Goal: Task Accomplishment & Management: Complete application form

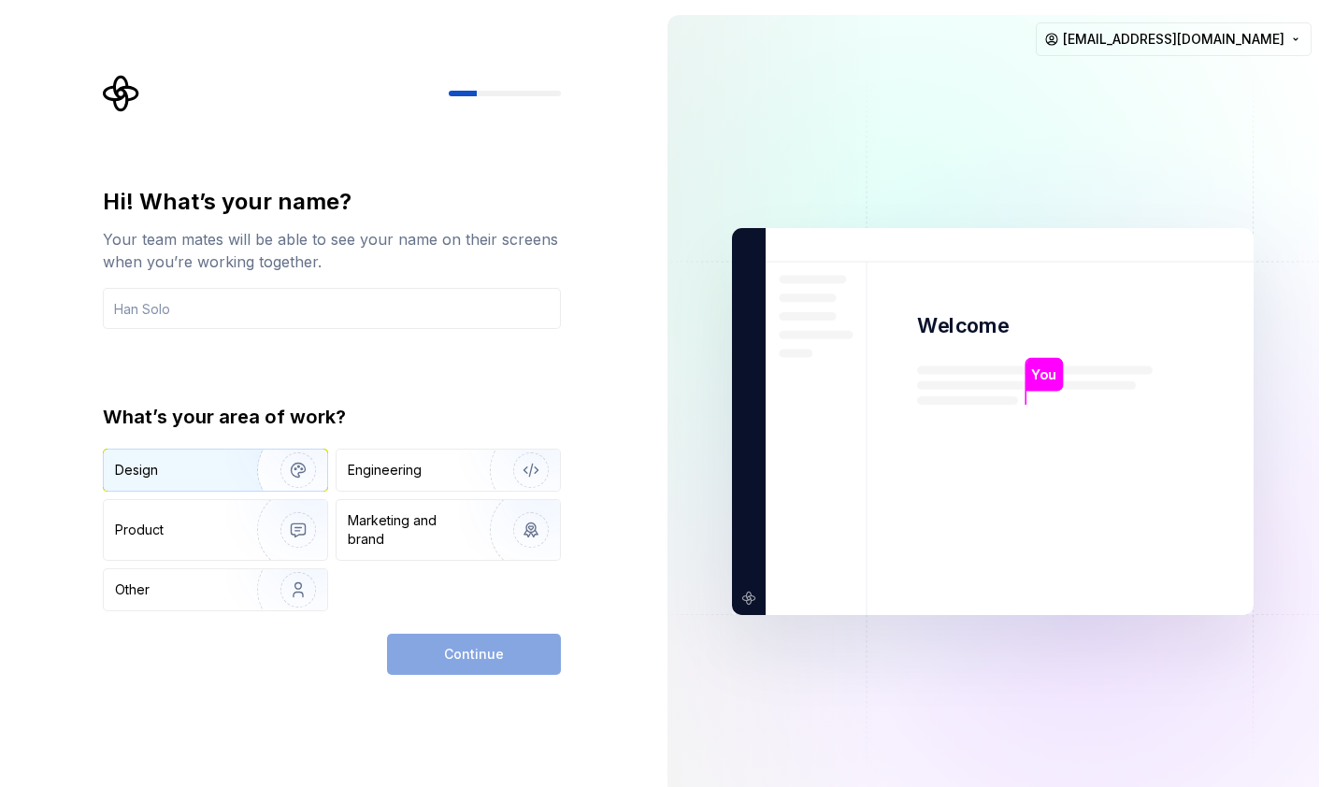
click at [178, 489] on div "Design" at bounding box center [215, 470] width 223 height 41
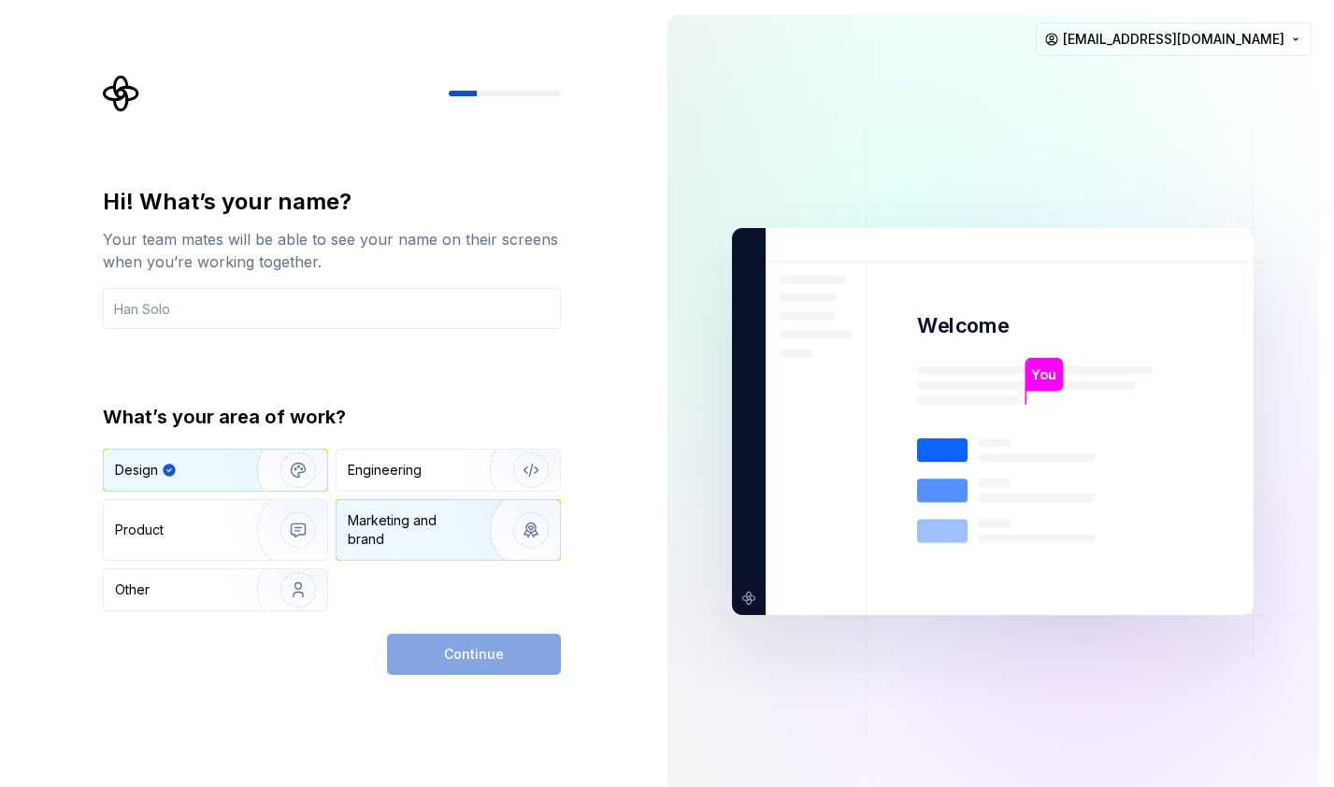
click at [400, 536] on div "Marketing and brand" at bounding box center [411, 530] width 126 height 37
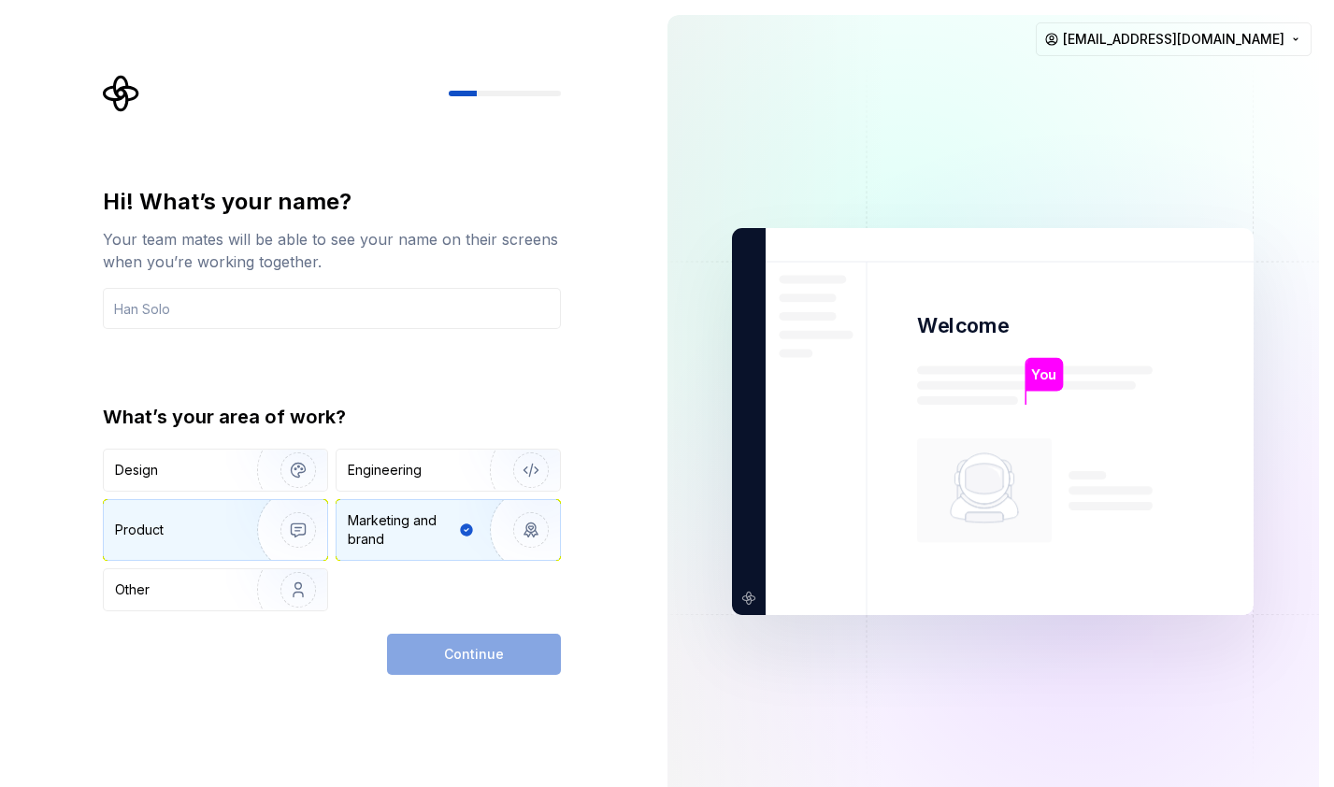
click at [208, 527] on div "Product" at bounding box center [176, 530] width 123 height 19
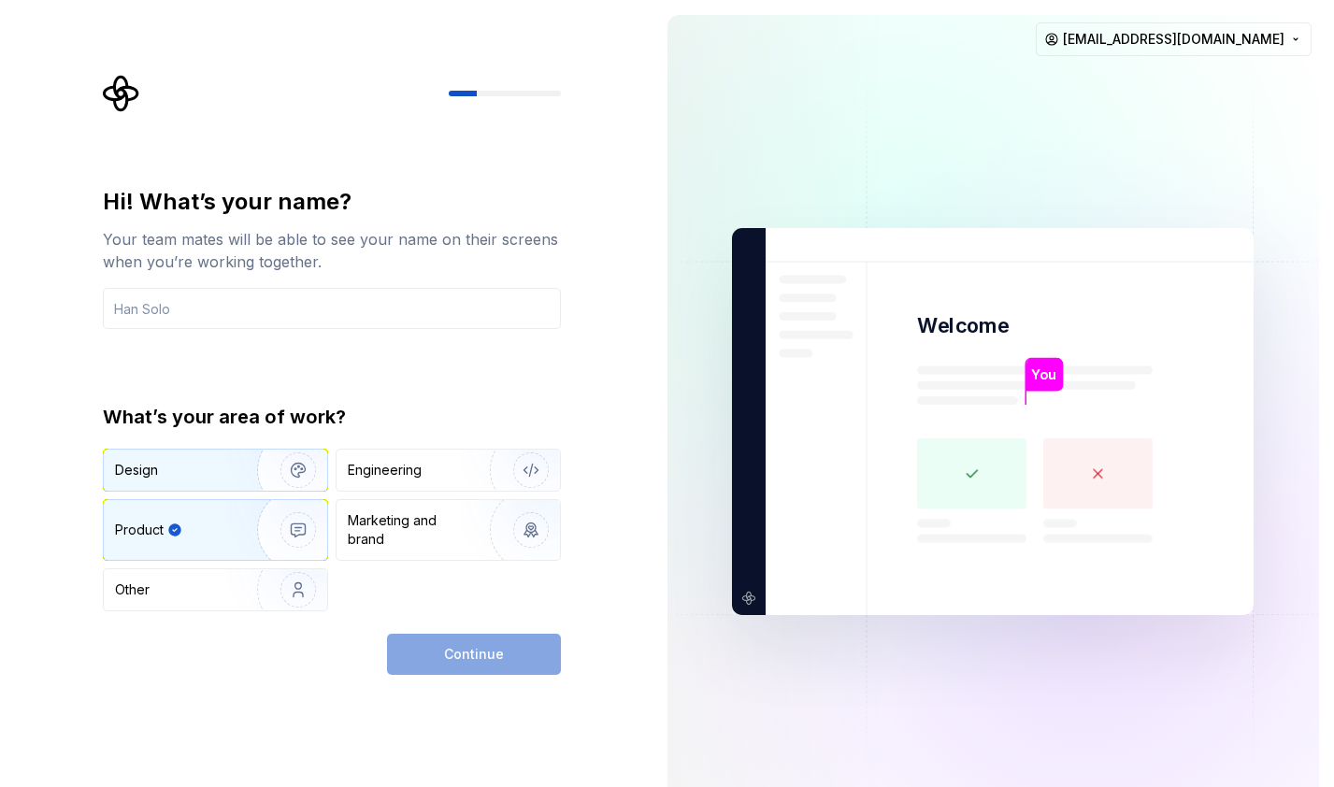
click at [201, 467] on div "Design" at bounding box center [174, 470] width 118 height 19
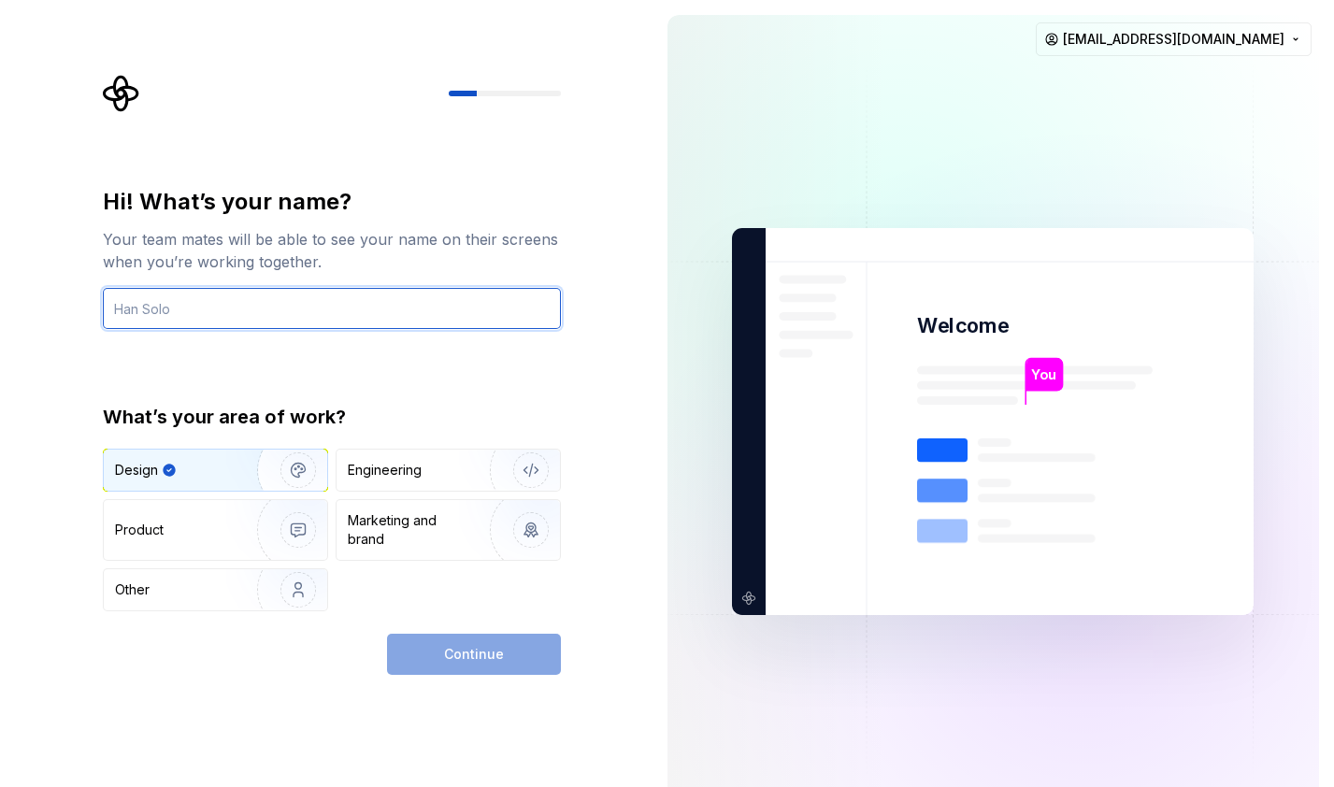
click at [148, 313] on input "text" at bounding box center [332, 308] width 458 height 41
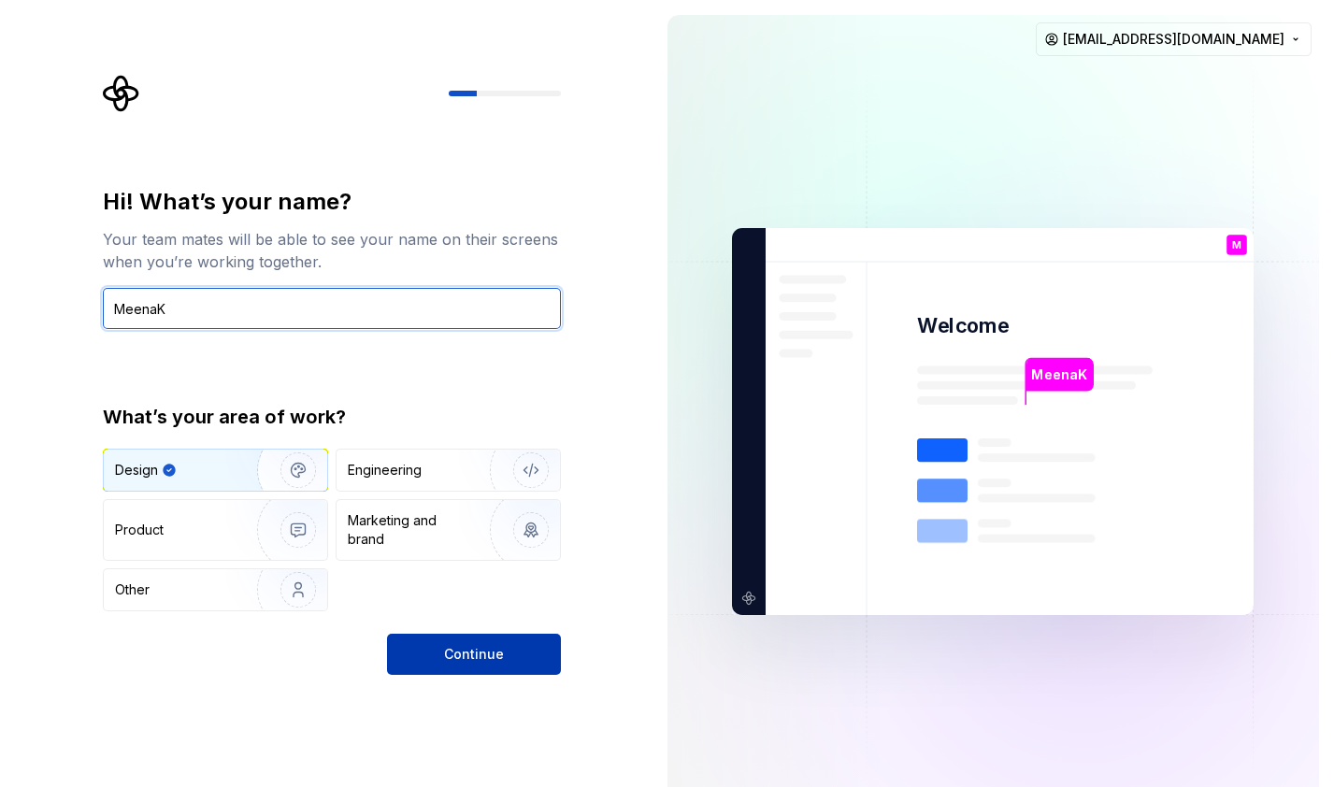
type input "MeenaK"
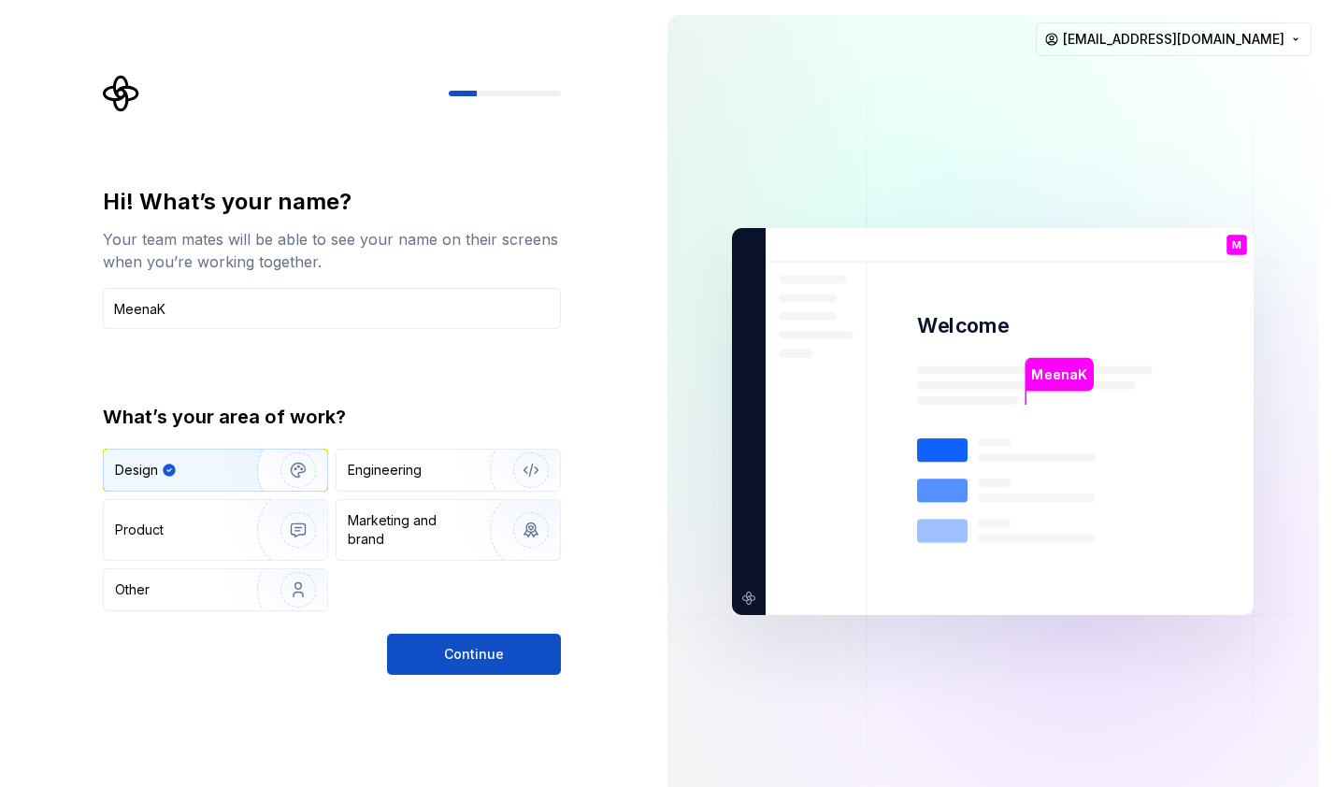
drag, startPoint x: 448, startPoint y: 641, endPoint x: 190, endPoint y: 639, distance: 258.1
click at [190, 639] on div "Continue" at bounding box center [332, 654] width 458 height 41
click at [201, 541] on div "Product" at bounding box center [215, 530] width 223 height 60
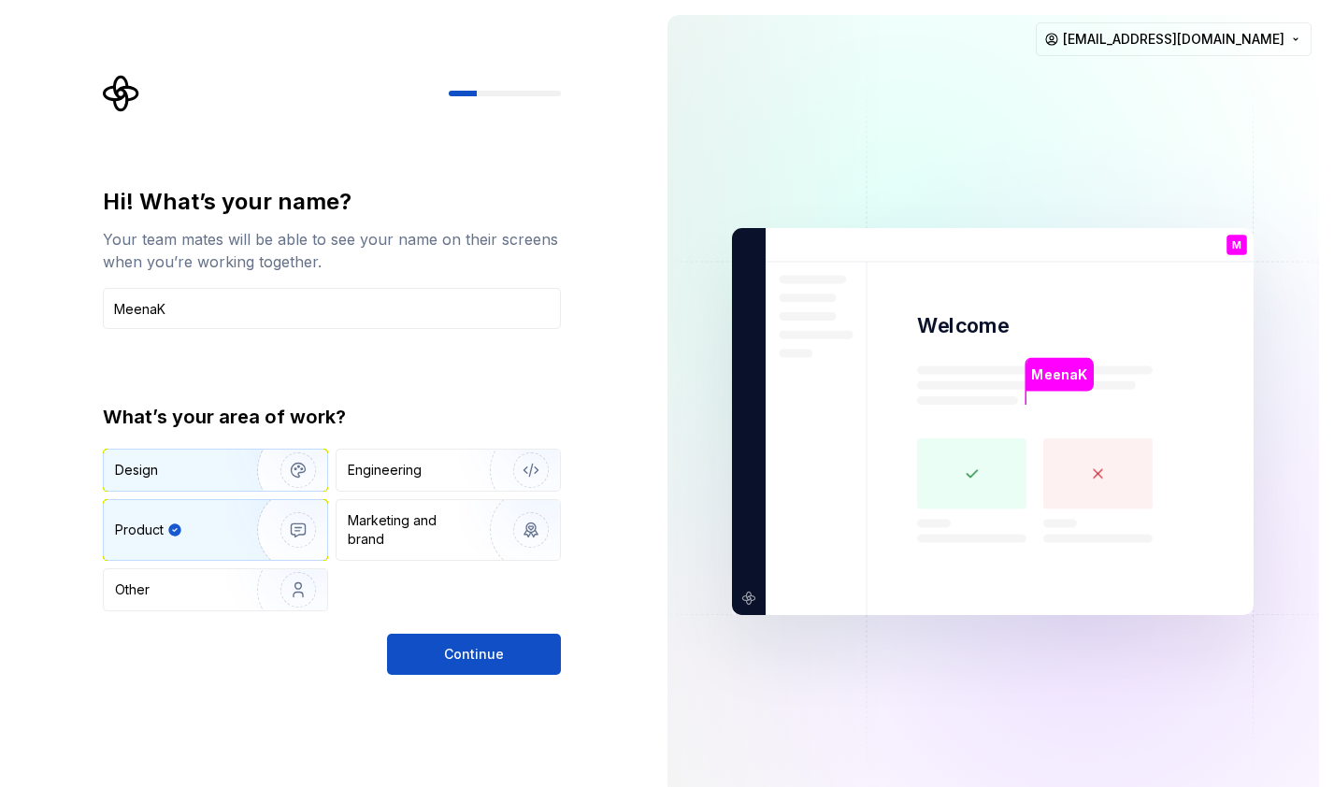
click at [203, 485] on div "Design" at bounding box center [215, 470] width 223 height 41
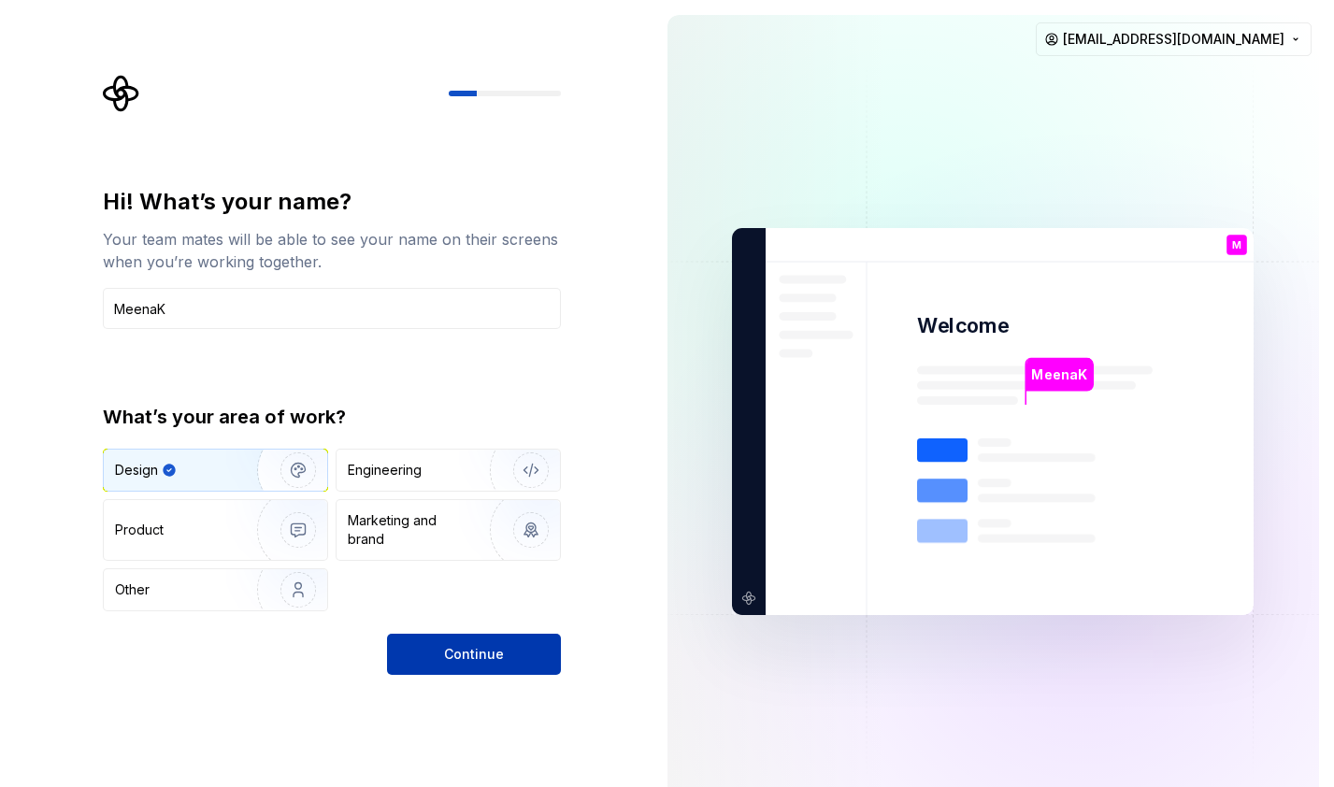
click at [465, 658] on span "Continue" at bounding box center [474, 654] width 60 height 19
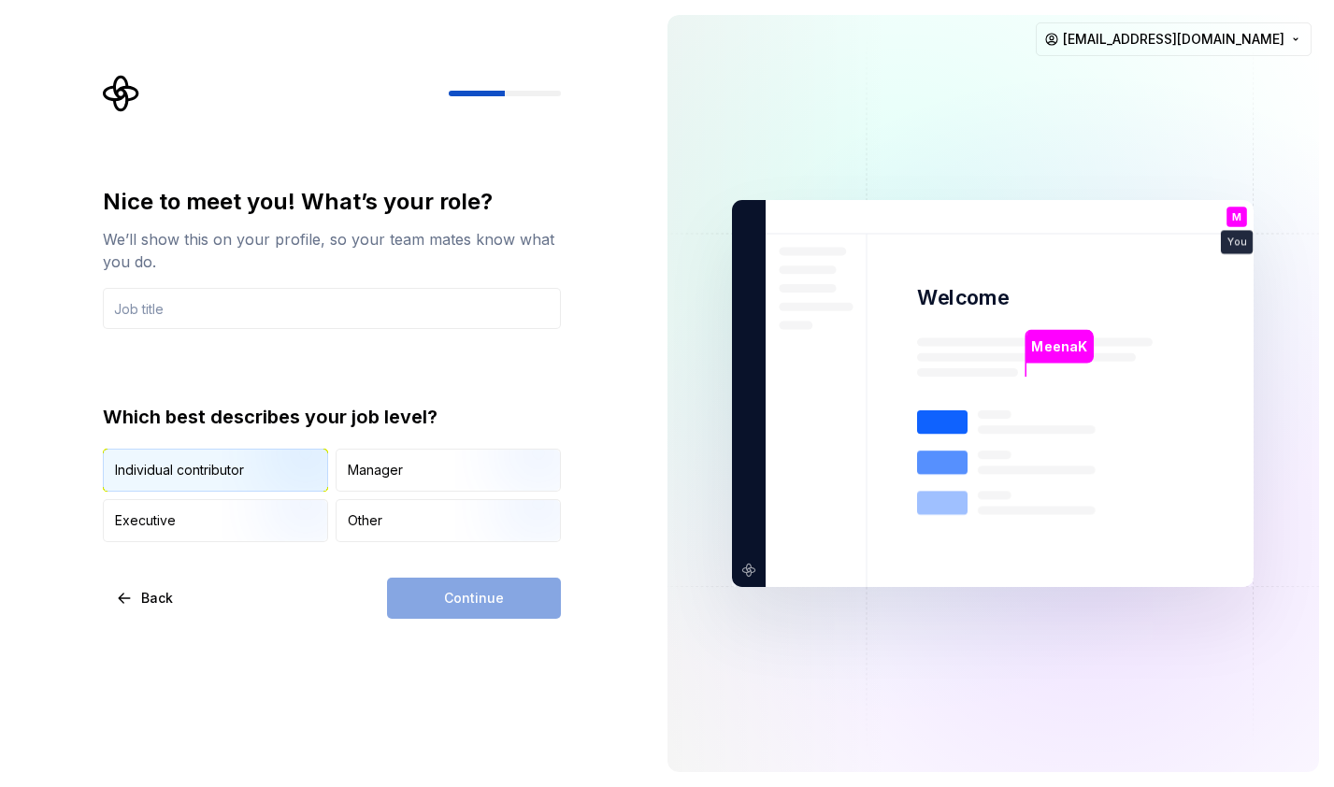
click at [228, 475] on img "button" at bounding box center [283, 493] width 120 height 125
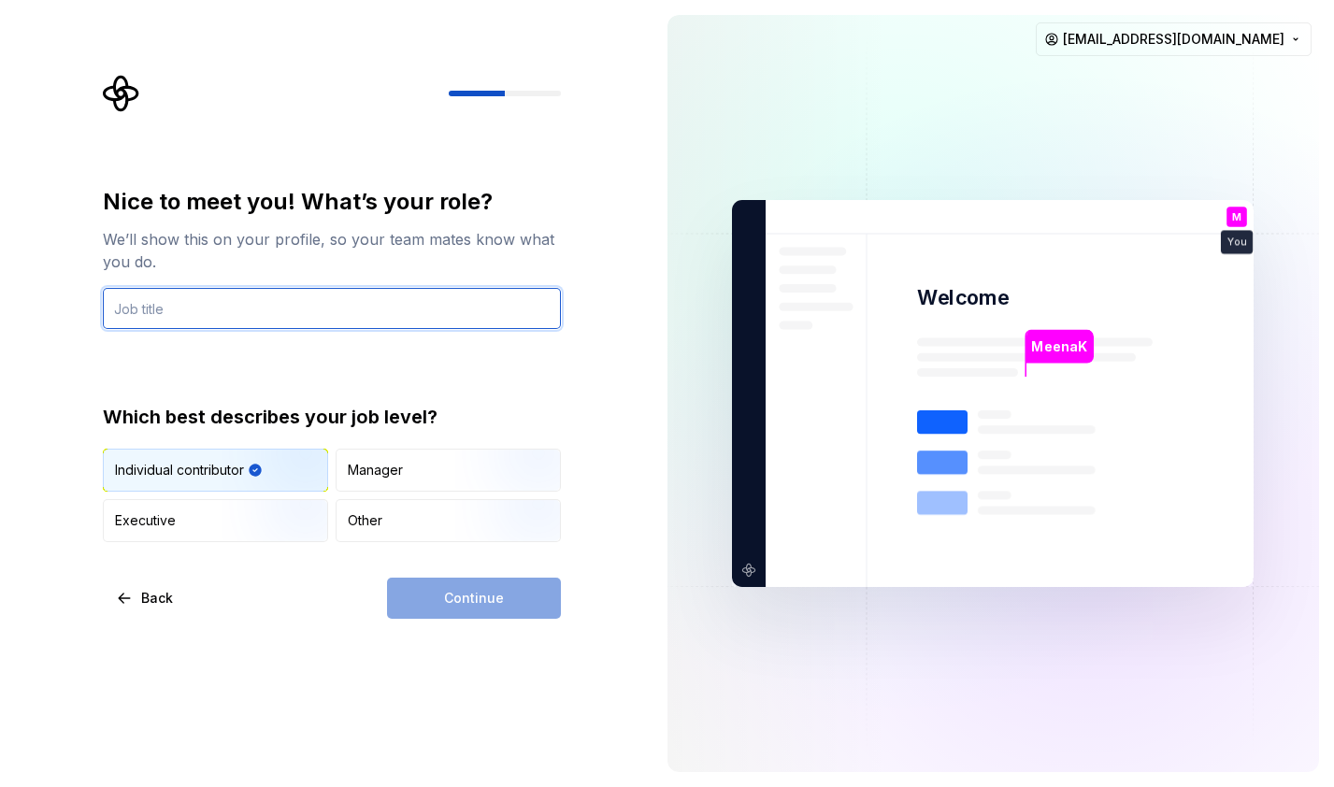
click at [171, 309] on input "text" at bounding box center [332, 308] width 458 height 41
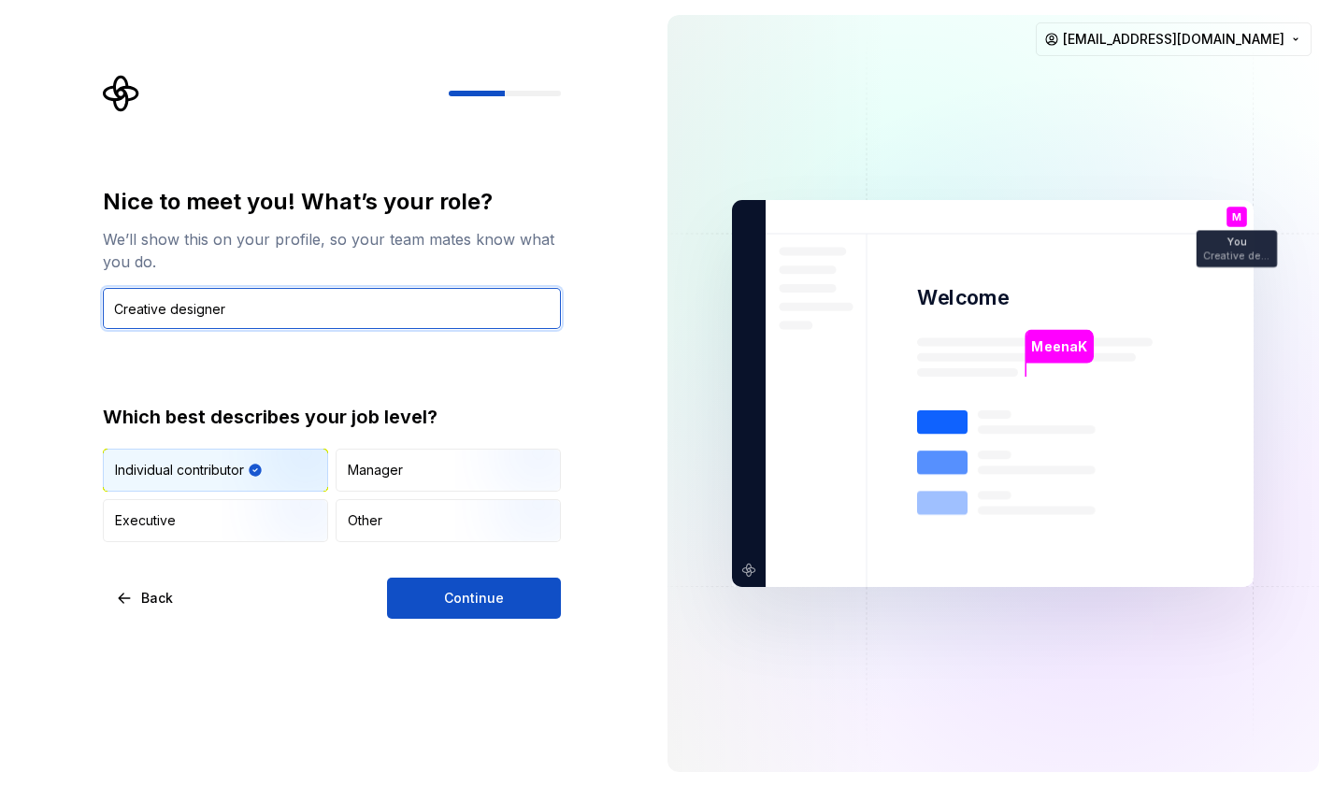
click at [175, 307] on input "Creative designer" at bounding box center [332, 308] width 458 height 41
type input "Creative Designer"
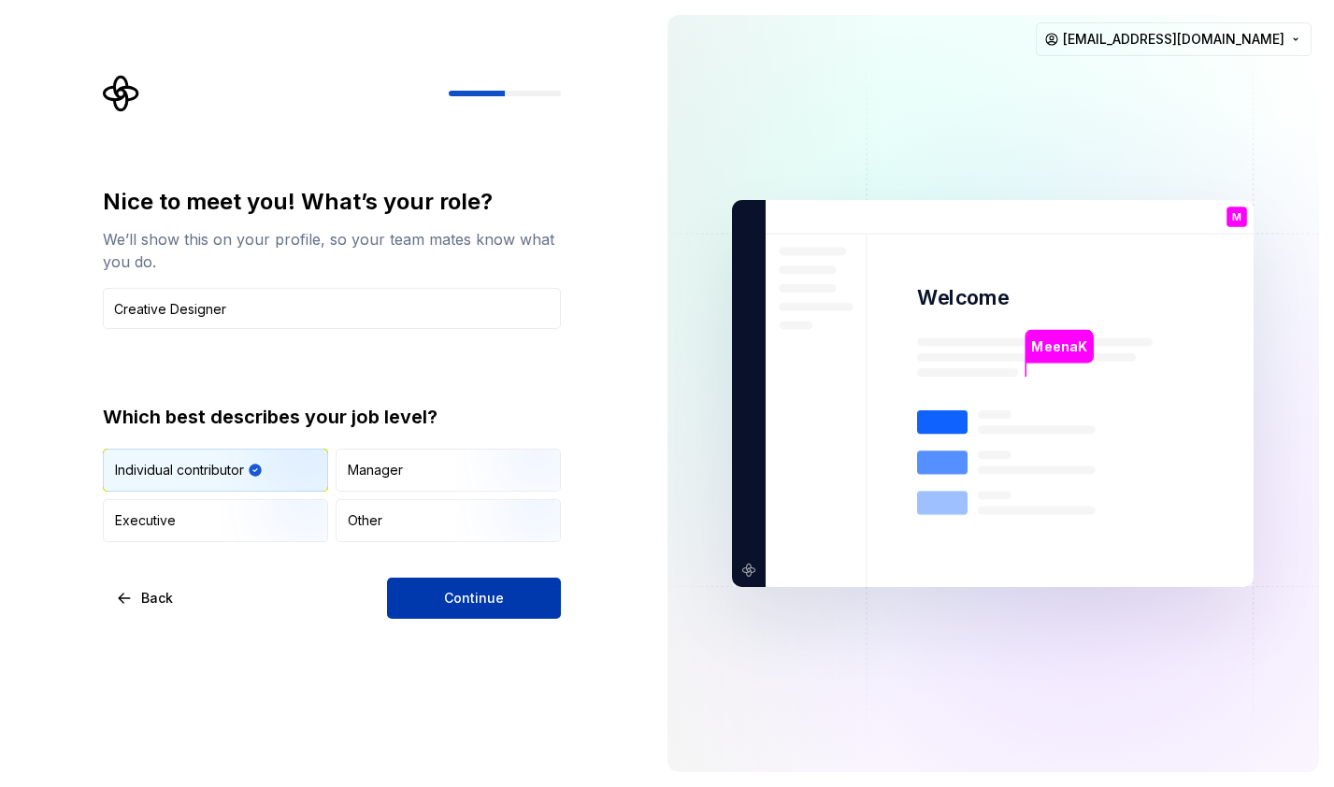
click at [464, 584] on button "Continue" at bounding box center [474, 598] width 174 height 41
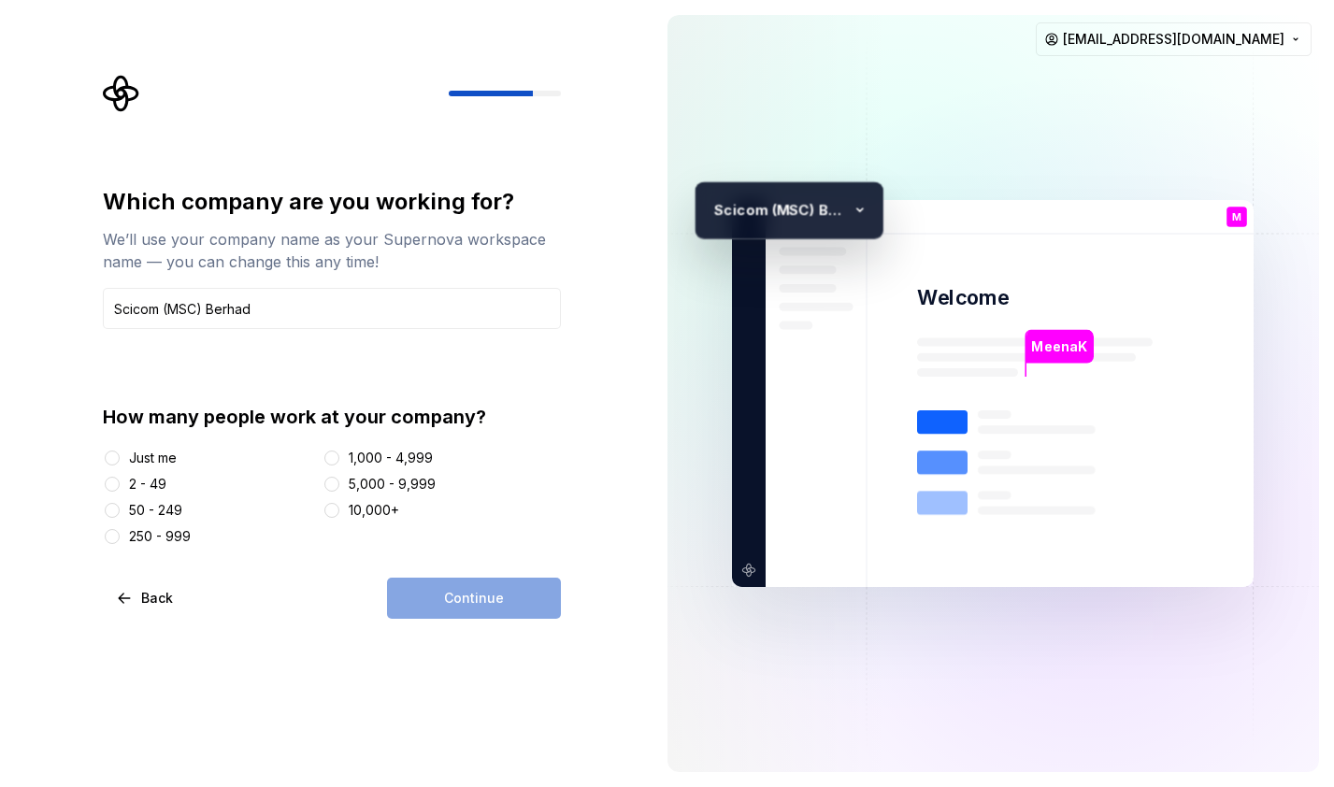
type input "Scicom (MSC) Berhad"
click at [163, 485] on div "2 - 49" at bounding box center [147, 484] width 37 height 19
click at [120, 485] on button "2 - 49" at bounding box center [112, 484] width 15 height 15
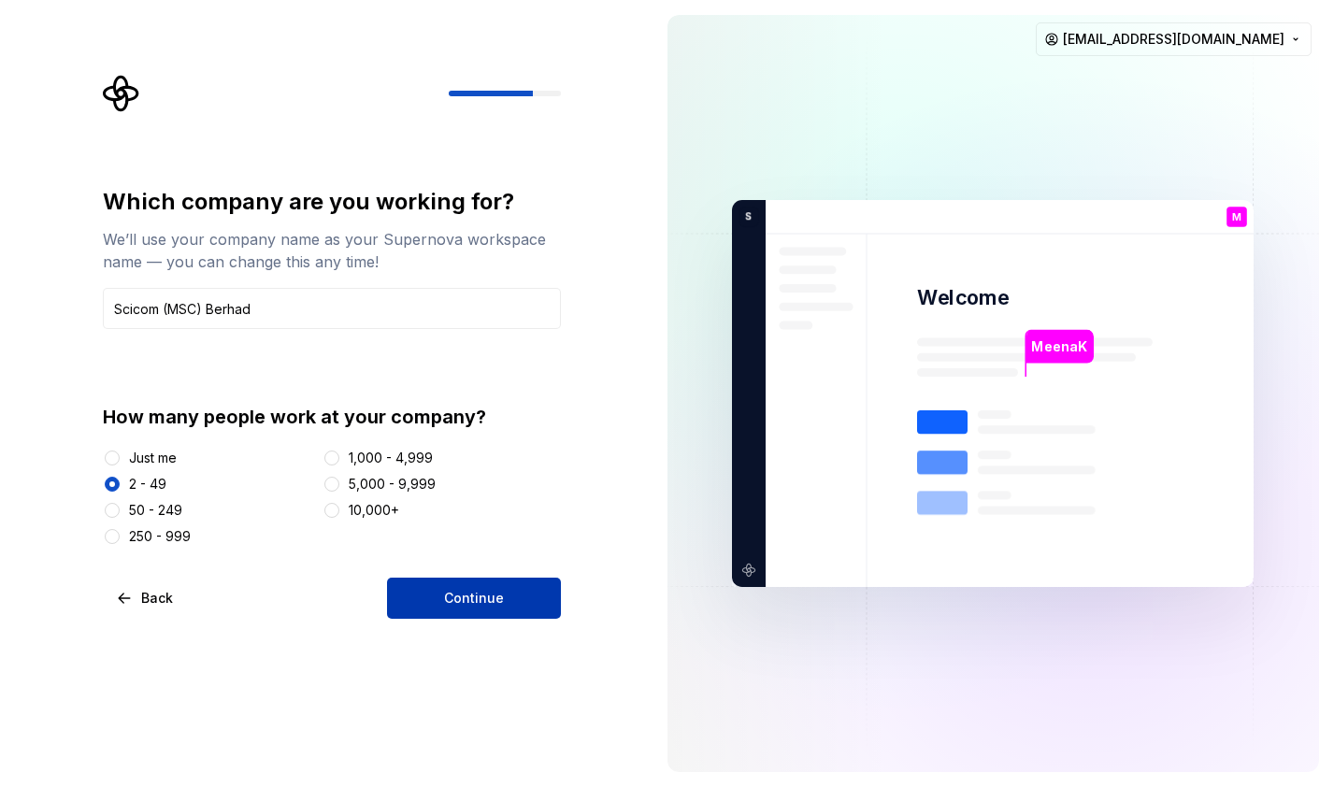
click at [479, 586] on button "Continue" at bounding box center [474, 598] width 174 height 41
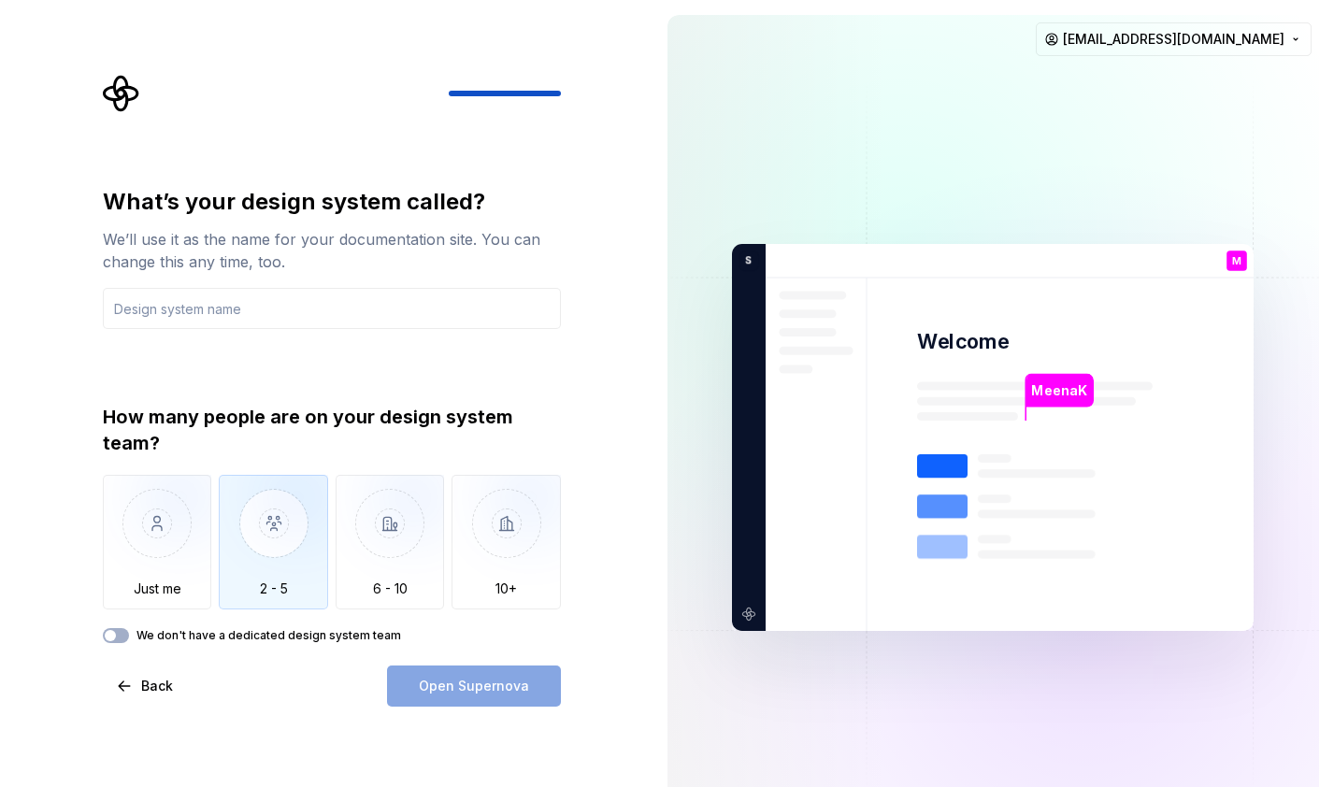
click at [260, 541] on img "button" at bounding box center [273, 537] width 109 height 125
click at [128, 303] on input "text" at bounding box center [332, 308] width 458 height 41
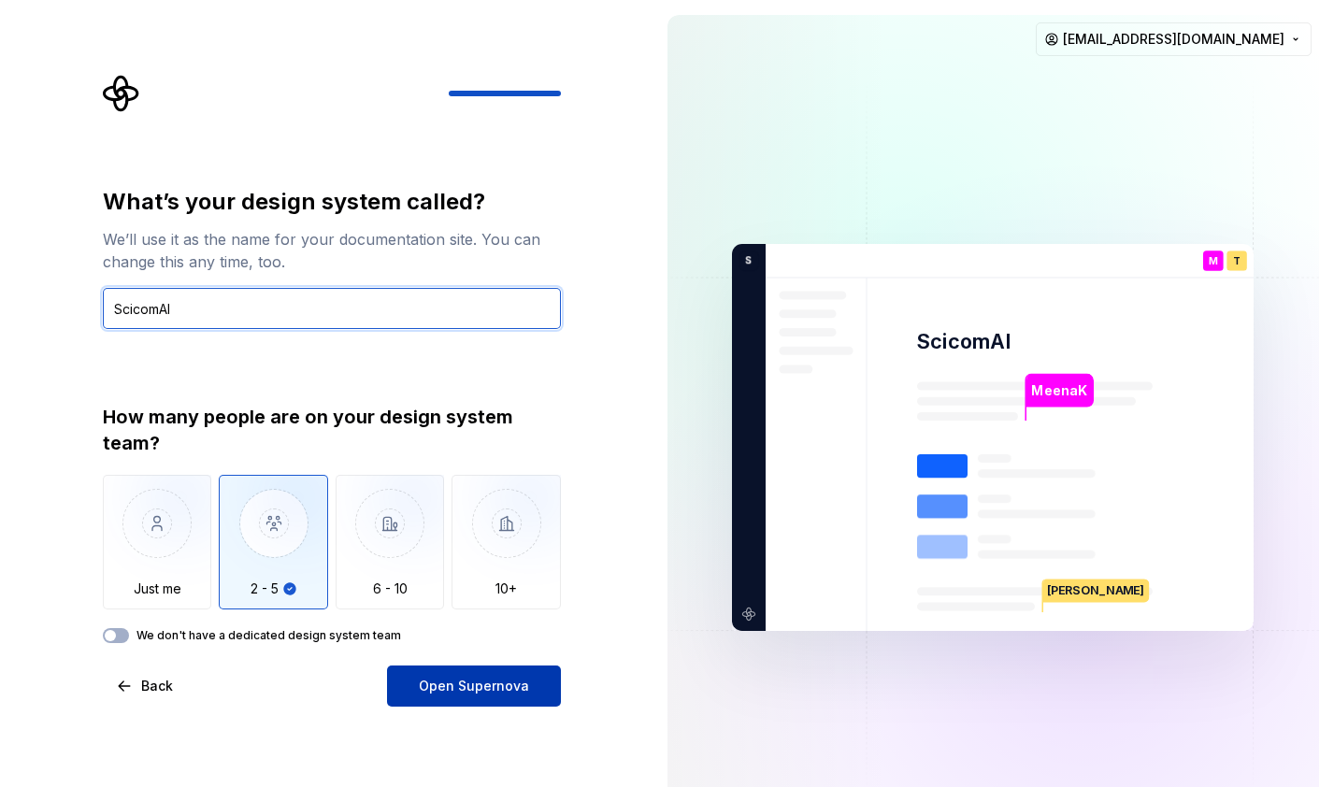
type input "ScicomAI"
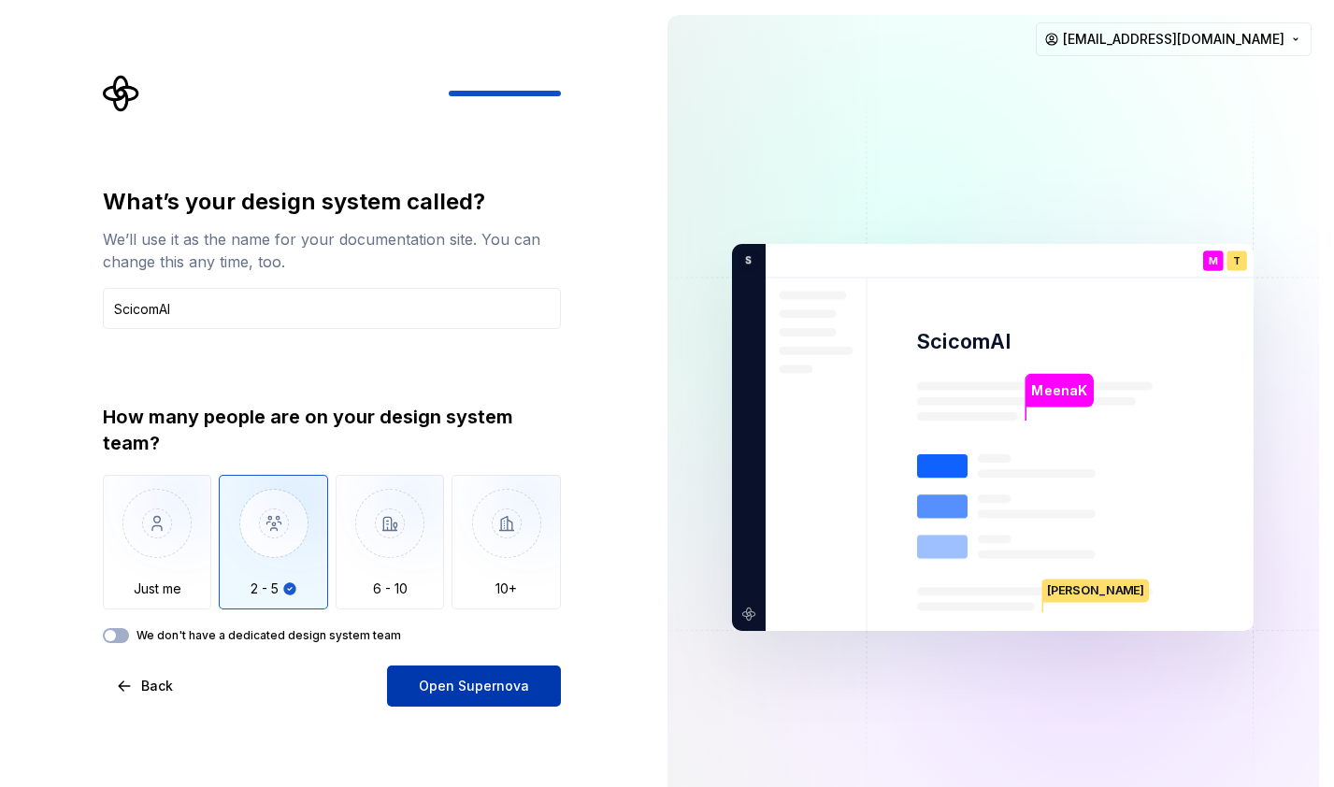
click at [506, 698] on button "Open Supernova" at bounding box center [474, 686] width 174 height 41
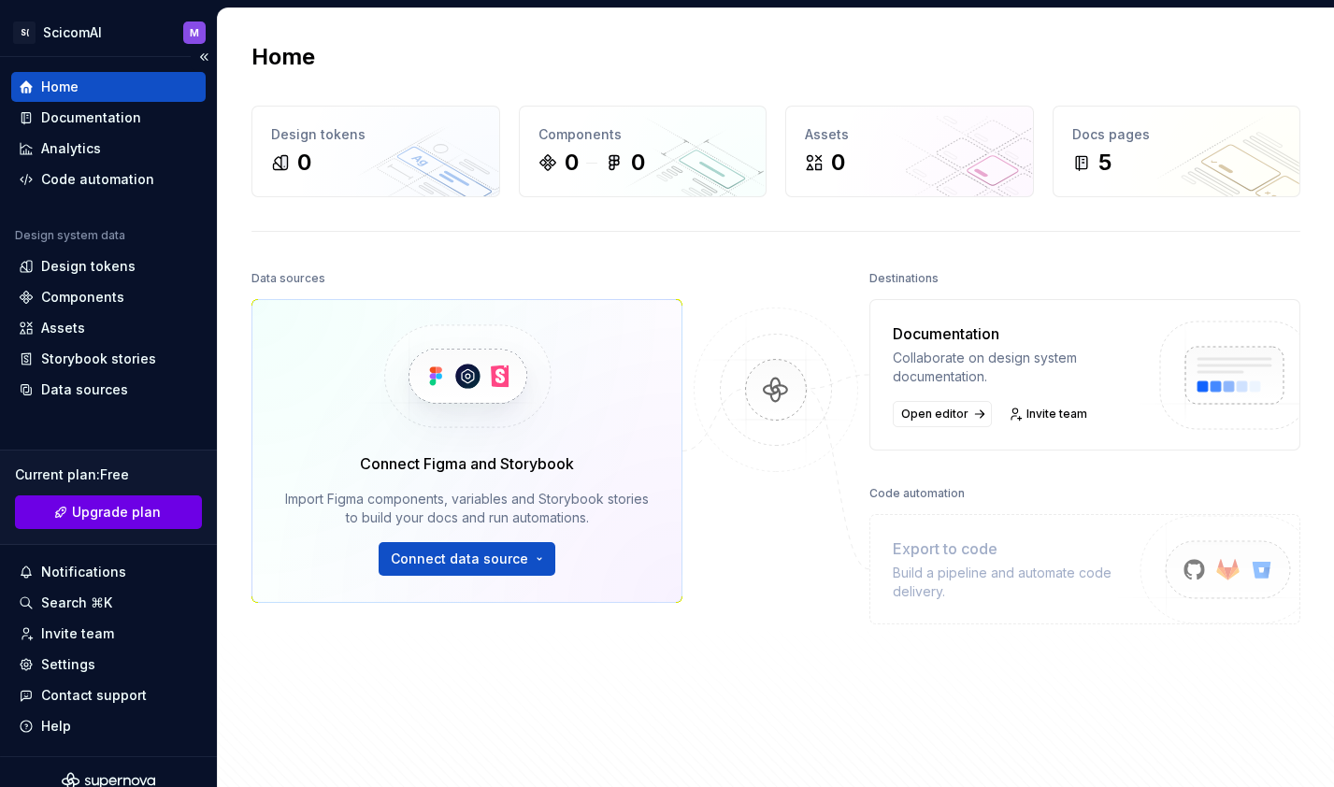
click at [113, 512] on span "Upgrade plan" at bounding box center [116, 512] width 89 height 19
